Goal: Information Seeking & Learning: Learn about a topic

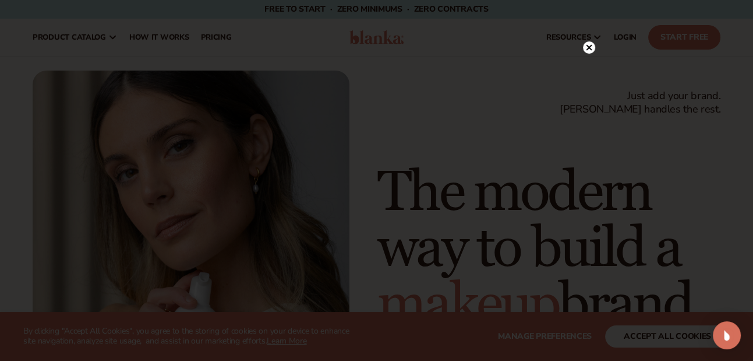
click at [588, 47] on icon at bounding box center [589, 48] width 6 height 6
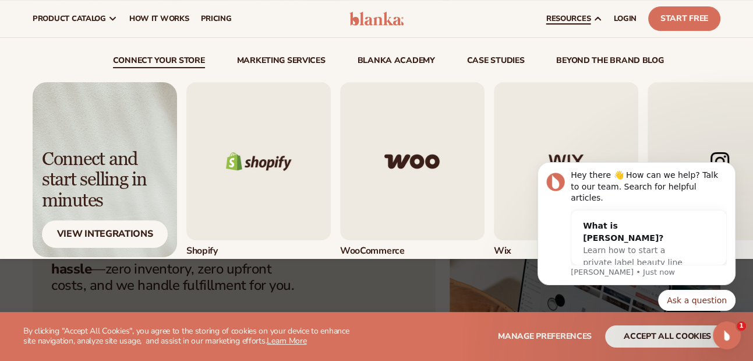
scroll to position [233, 0]
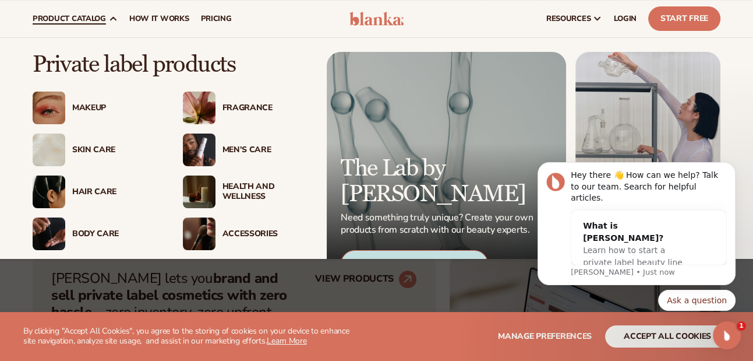
click at [223, 143] on div "Men’s Care" at bounding box center [246, 149] width 127 height 33
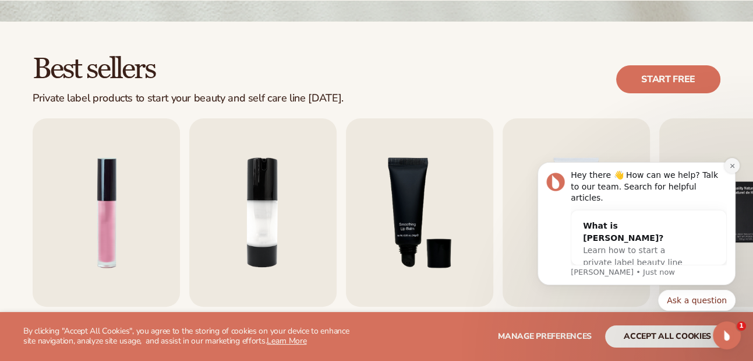
click at [733, 173] on button "Dismiss notification" at bounding box center [732, 165] width 15 height 15
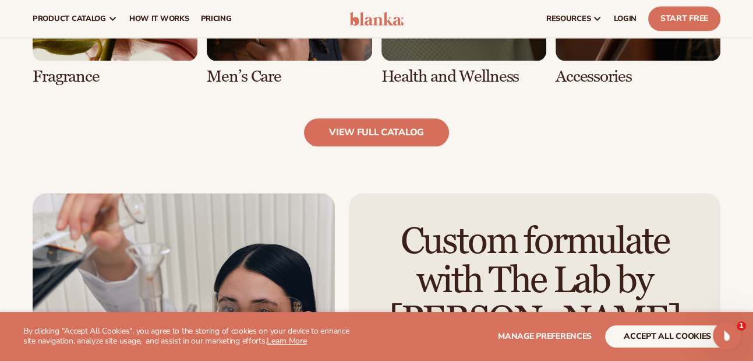
scroll to position [1165, 0]
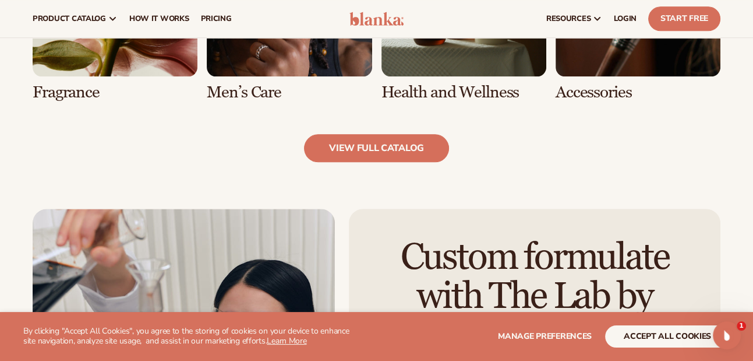
click at [245, 61] on link "6 / 8" at bounding box center [289, 6] width 165 height 190
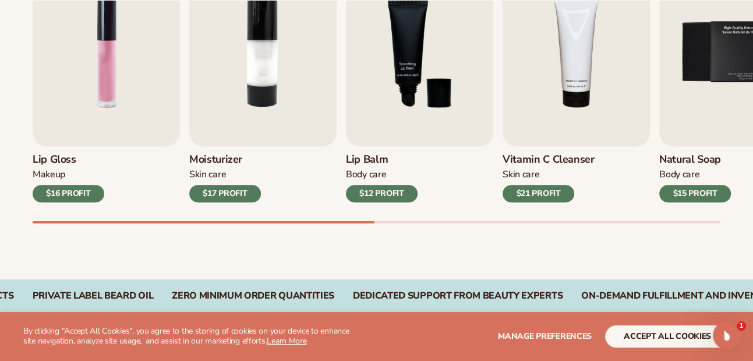
scroll to position [524, 0]
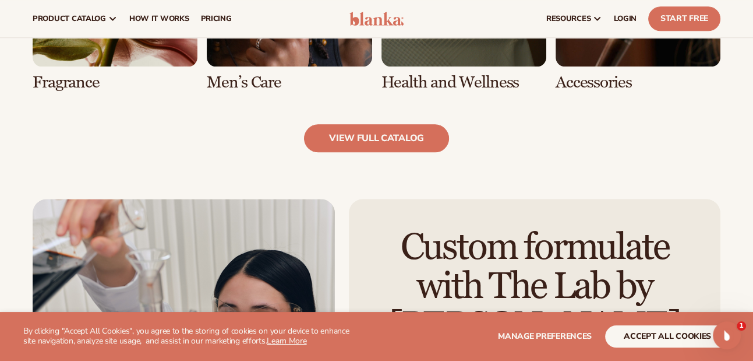
scroll to position [1165, 0]
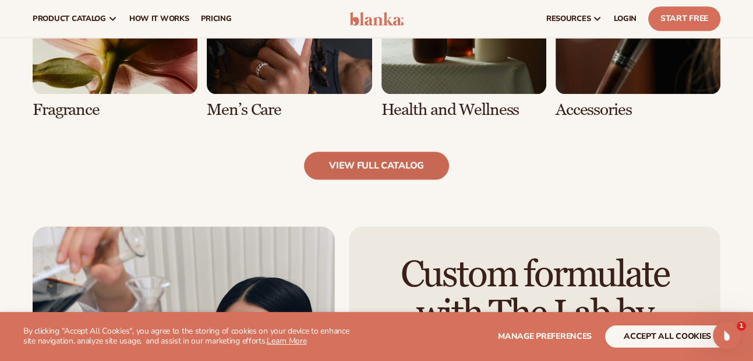
click at [371, 160] on link "view full catalog" at bounding box center [376, 165] width 145 height 28
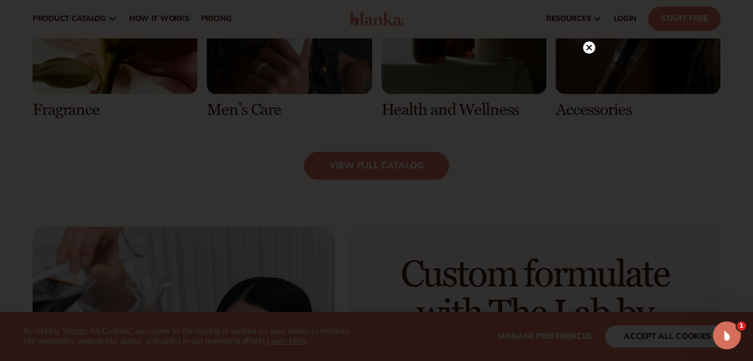
click at [589, 46] on icon at bounding box center [589, 48] width 6 height 6
